Goal: Information Seeking & Learning: Learn about a topic

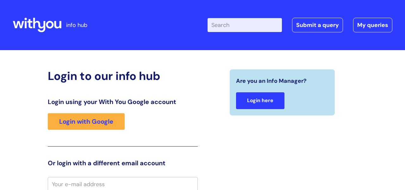
scroll to position [1, 0]
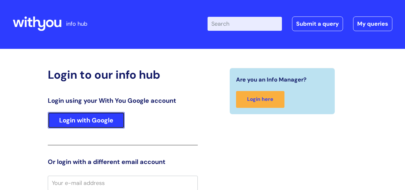
click at [110, 123] on link "Login with Google" at bounding box center [86, 120] width 77 height 16
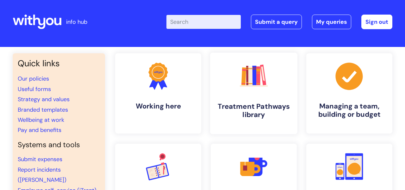
scroll to position [10, 0]
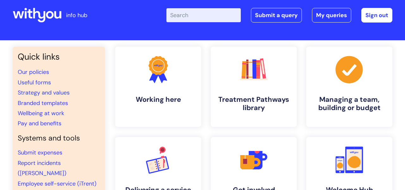
click at [185, 15] on input "Enter your search term here..." at bounding box center [204, 15] width 74 height 14
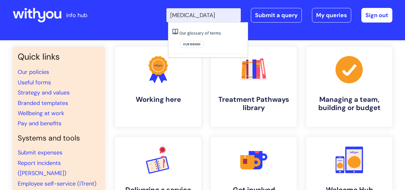
type input "[MEDICAL_DATA]"
click button "Search" at bounding box center [0, 0] width 0 height 0
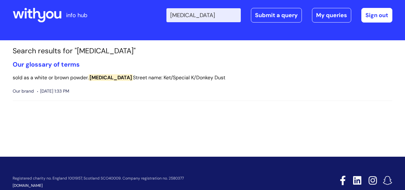
scroll to position [23, 0]
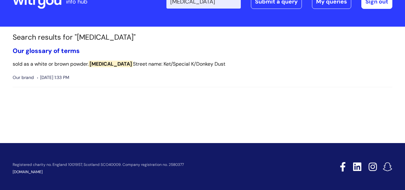
click at [71, 52] on link "Our glossary of terms" at bounding box center [46, 51] width 67 height 8
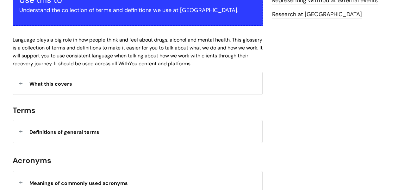
scroll to position [162, 0]
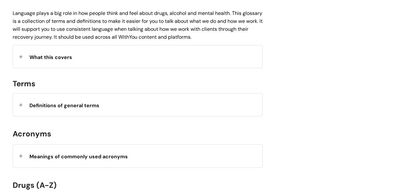
click at [21, 55] on div "What this covers" at bounding box center [138, 56] width 250 height 22
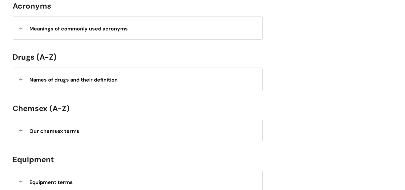
scroll to position [353, 0]
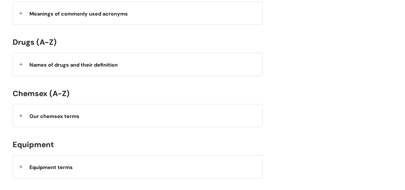
click at [22, 61] on div "Names of drugs and their definition" at bounding box center [138, 64] width 250 height 22
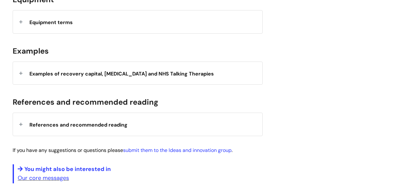
scroll to position [1199, 0]
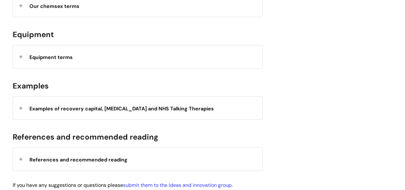
click at [20, 51] on div "Equipment terms" at bounding box center [138, 56] width 250 height 22
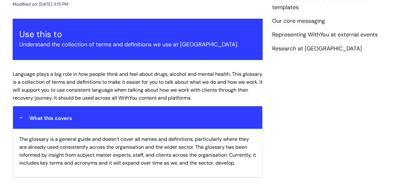
scroll to position [0, 0]
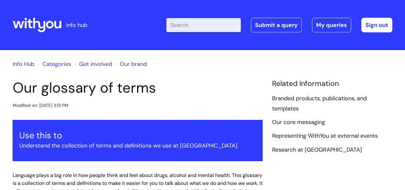
click at [180, 26] on input "Enter your search term here..." at bounding box center [204, 25] width 74 height 14
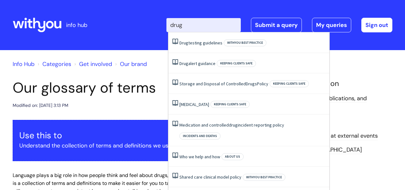
type input "drug"
click button "Search" at bounding box center [0, 0] width 0 height 0
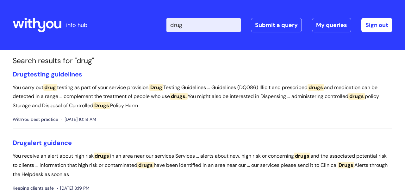
click at [186, 27] on input "drug" at bounding box center [204, 25] width 74 height 14
type input "d"
type input "drug"
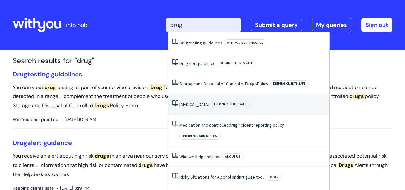
click at [187, 103] on link "Harm reduction" at bounding box center [195, 104] width 30 height 6
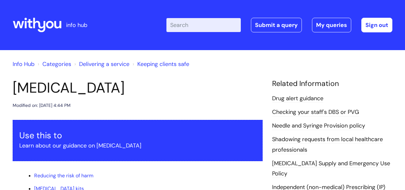
click at [189, 22] on input "Enter your search term here..." at bounding box center [204, 25] width 74 height 14
click at [23, 63] on link "Info Hub" at bounding box center [24, 64] width 22 height 8
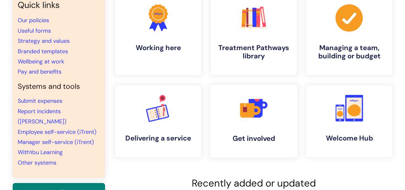
scroll to position [45, 0]
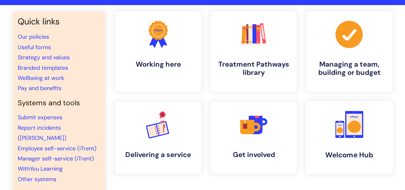
click at [347, 152] on h4 "Welcome Hub" at bounding box center [349, 154] width 77 height 9
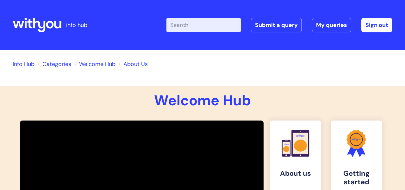
click at [190, 25] on input "Enter your search term here..." at bounding box center [204, 25] width 74 height 14
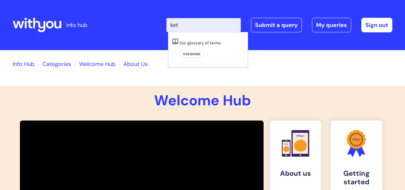
type input "ket"
click button "Search" at bounding box center [0, 0] width 0 height 0
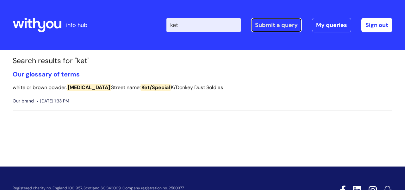
click at [268, 23] on link "Submit a query" at bounding box center [276, 25] width 51 height 15
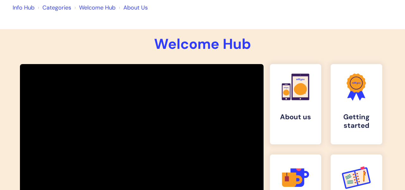
scroll to position [48, 0]
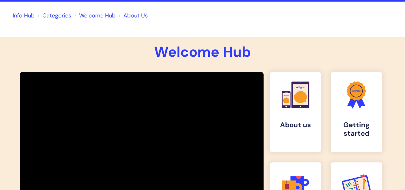
click at [56, 15] on link "Categories" at bounding box center [56, 16] width 29 height 8
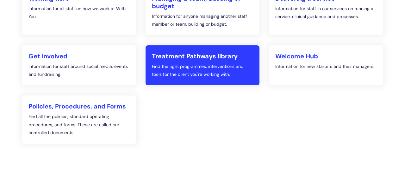
scroll to position [137, 0]
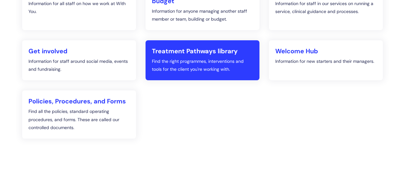
click at [207, 66] on p "Find the right programmes, interventions and tools for the client you're workin…" at bounding box center [202, 65] width 101 height 16
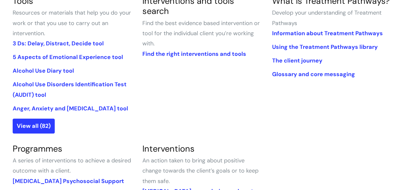
scroll to position [164, 0]
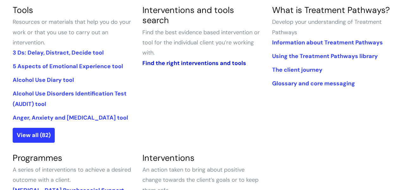
click at [191, 59] on link "Find the right interventions and tools" at bounding box center [195, 63] width 104 height 8
